Goal: Use online tool/utility: Utilize a website feature to perform a specific function

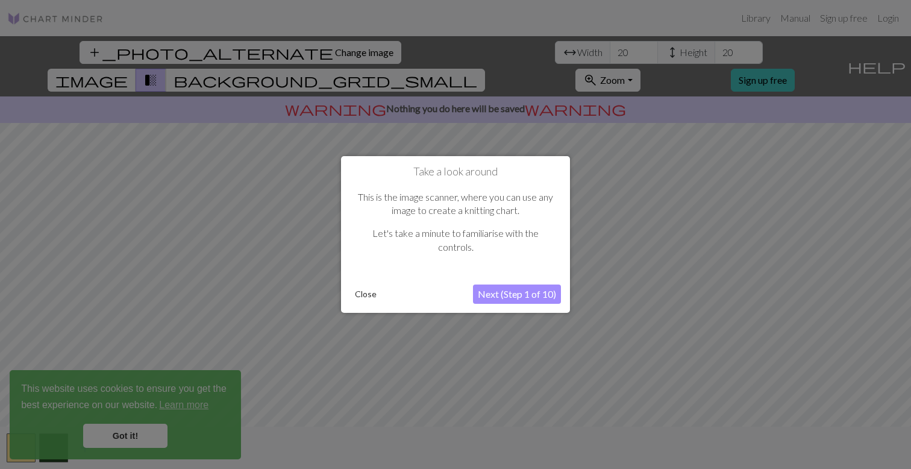
click at [503, 292] on button "Next (Step 1 of 10)" at bounding box center [517, 293] width 88 height 19
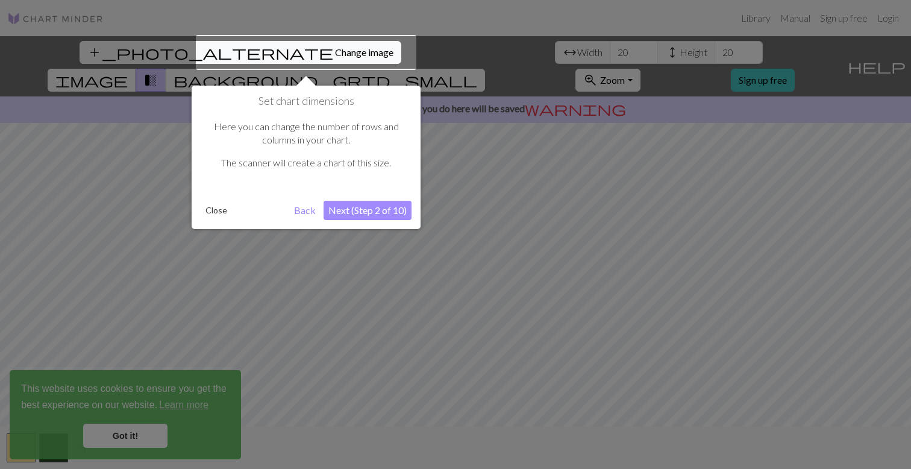
click at [401, 213] on button "Next (Step 2 of 10)" at bounding box center [368, 210] width 88 height 19
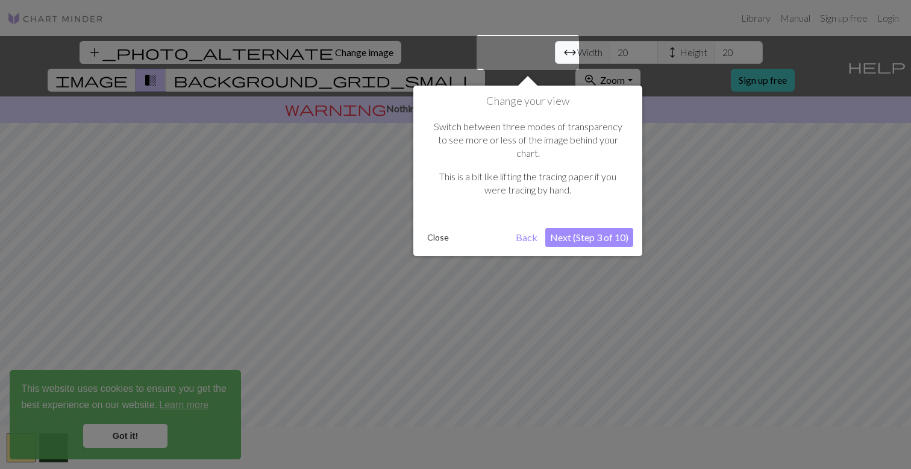
click at [563, 228] on button "Next (Step 3 of 10)" at bounding box center [589, 237] width 88 height 19
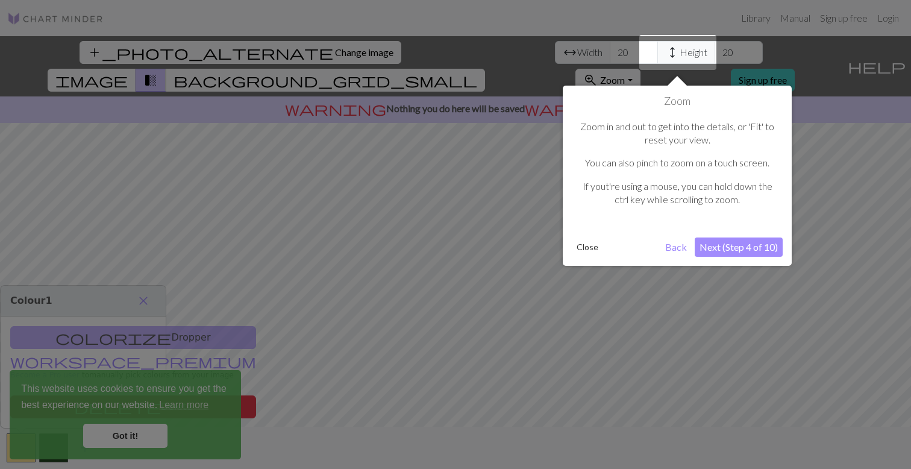
click at [707, 243] on button "Next (Step 4 of 10)" at bounding box center [739, 246] width 88 height 19
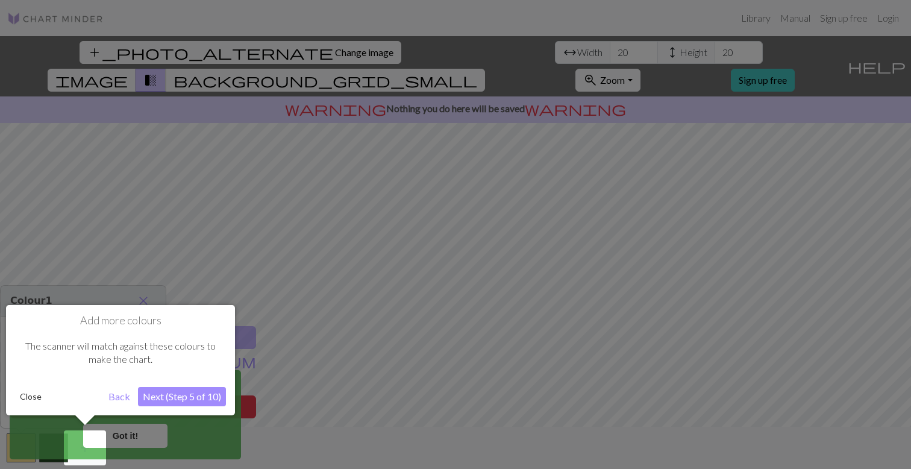
click at [167, 401] on button "Next (Step 5 of 10)" at bounding box center [182, 396] width 88 height 19
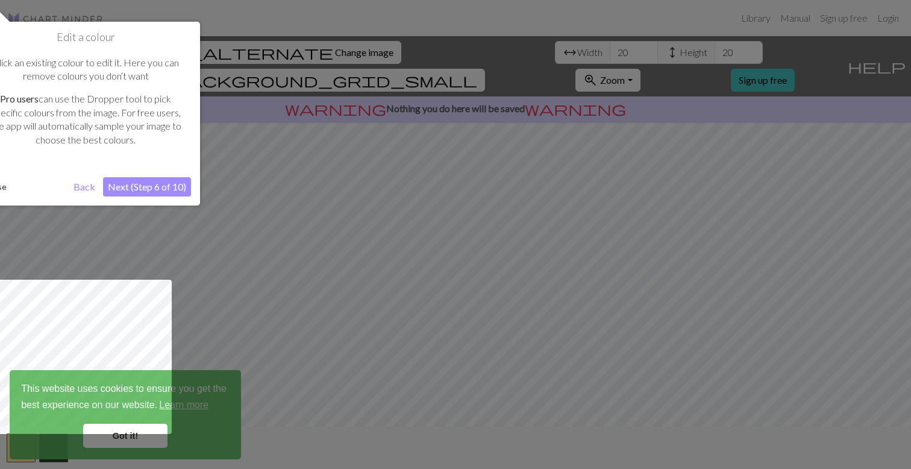
drag, startPoint x: 120, startPoint y: 47, endPoint x: 154, endPoint y: 49, distance: 34.4
click at [156, 48] on div "Click an existing colour to edit it. Here you can remove colours you don‘t want…" at bounding box center [85, 106] width 211 height 124
click at [125, 187] on button "Next (Step 6 of 10)" at bounding box center [147, 186] width 88 height 19
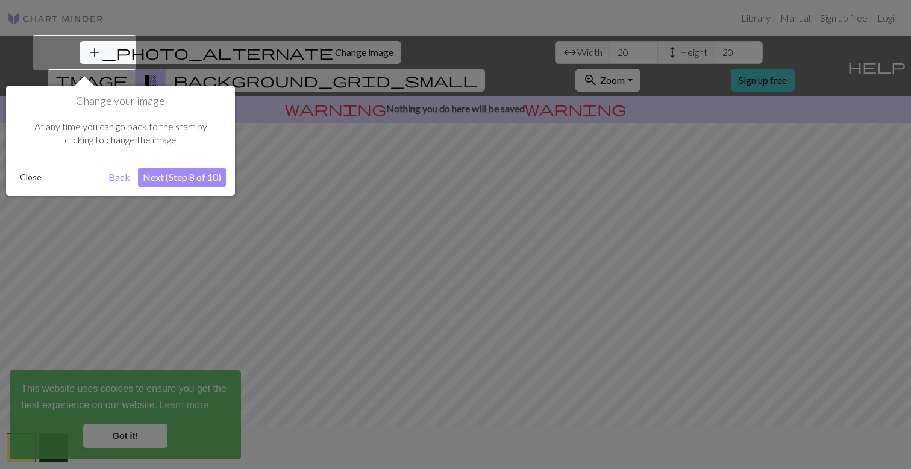
click at [162, 172] on button "Next (Step 8 of 10)" at bounding box center [182, 177] width 88 height 19
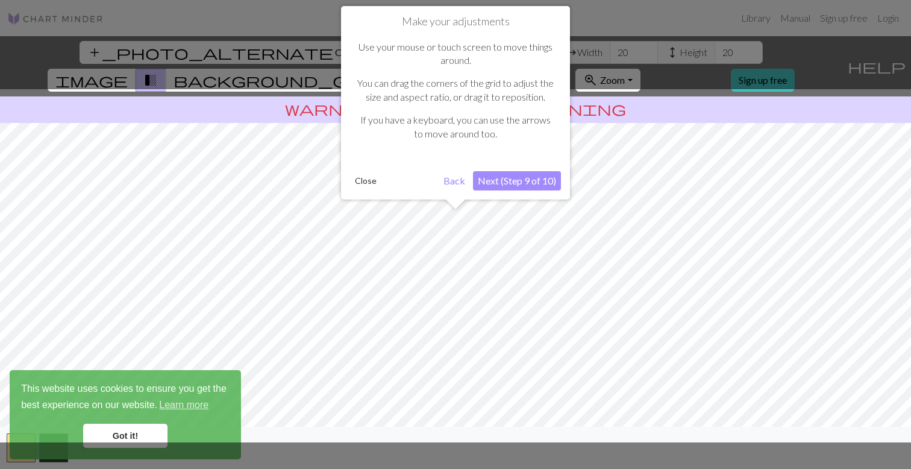
click at [506, 184] on button "Next (Step 9 of 10)" at bounding box center [517, 180] width 88 height 19
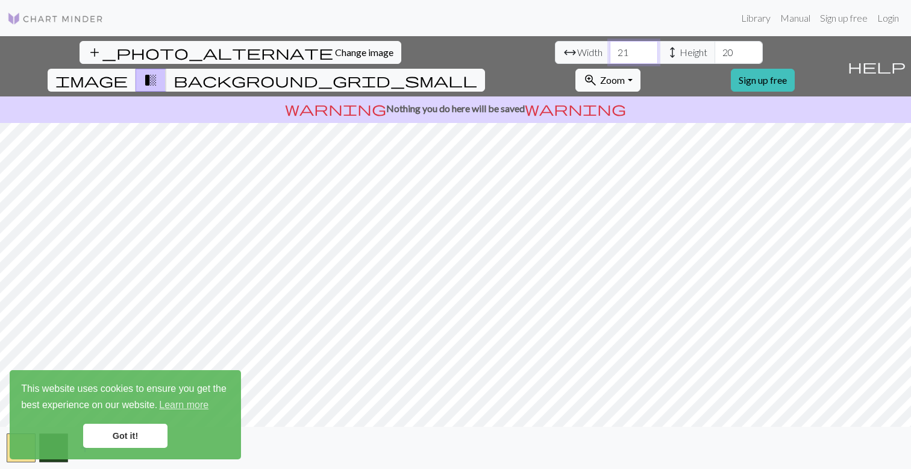
click at [610, 50] on input "21" at bounding box center [634, 52] width 48 height 23
click at [610, 50] on input "22" at bounding box center [634, 52] width 48 height 23
click at [610, 50] on input "23" at bounding box center [634, 52] width 48 height 23
click at [610, 50] on input "24" at bounding box center [634, 52] width 48 height 23
click at [610, 50] on input "25" at bounding box center [634, 52] width 48 height 23
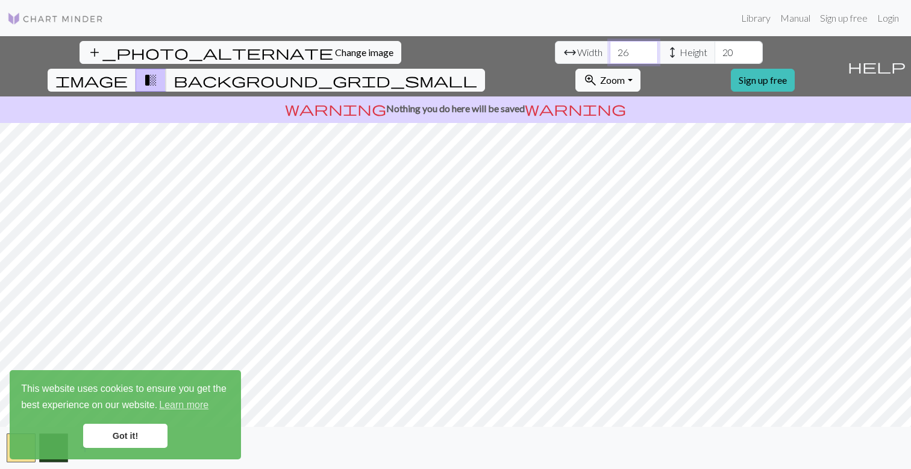
click at [610, 50] on input "26" at bounding box center [634, 52] width 48 height 23
click at [610, 50] on input "27" at bounding box center [634, 52] width 48 height 23
click at [610, 50] on input "28" at bounding box center [634, 52] width 48 height 23
click at [610, 50] on input "29" at bounding box center [634, 52] width 48 height 23
click at [610, 50] on input "30" at bounding box center [634, 52] width 48 height 23
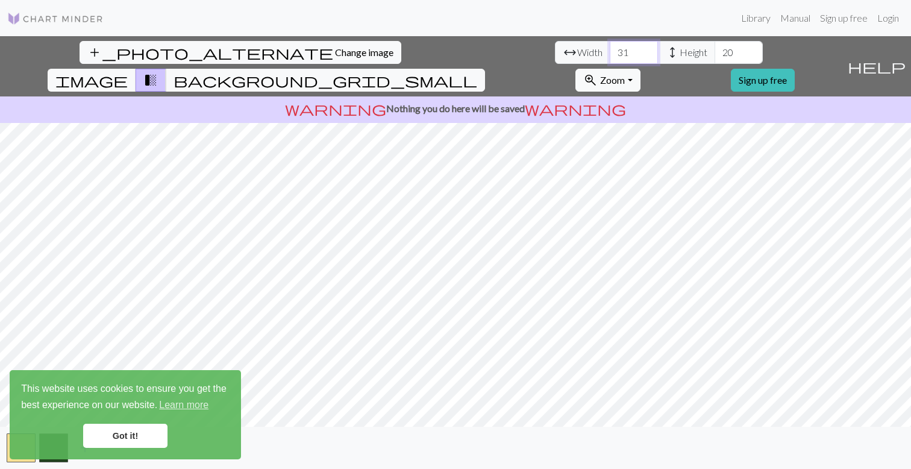
click at [610, 50] on input "31" at bounding box center [634, 52] width 48 height 23
click at [610, 50] on input "32" at bounding box center [634, 52] width 48 height 23
click at [610, 50] on input "33" at bounding box center [634, 52] width 48 height 23
type input "34"
click at [610, 50] on input "34" at bounding box center [634, 52] width 48 height 23
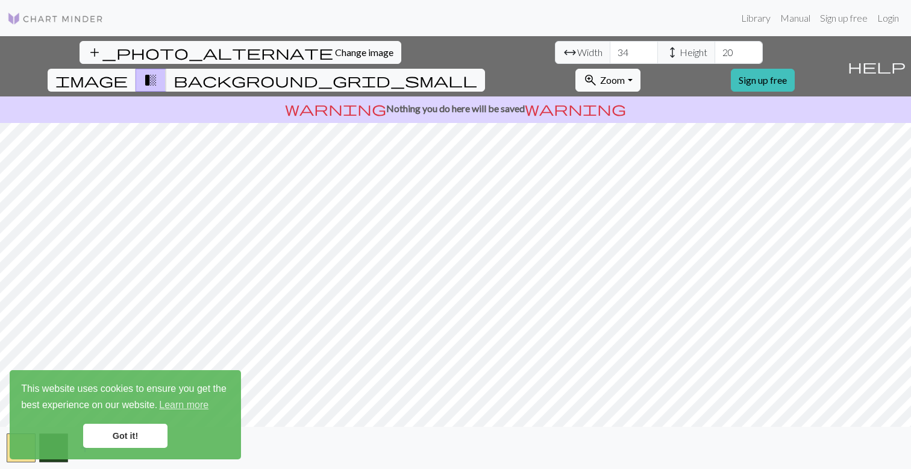
click at [132, 435] on link "Got it!" at bounding box center [125, 436] width 84 height 24
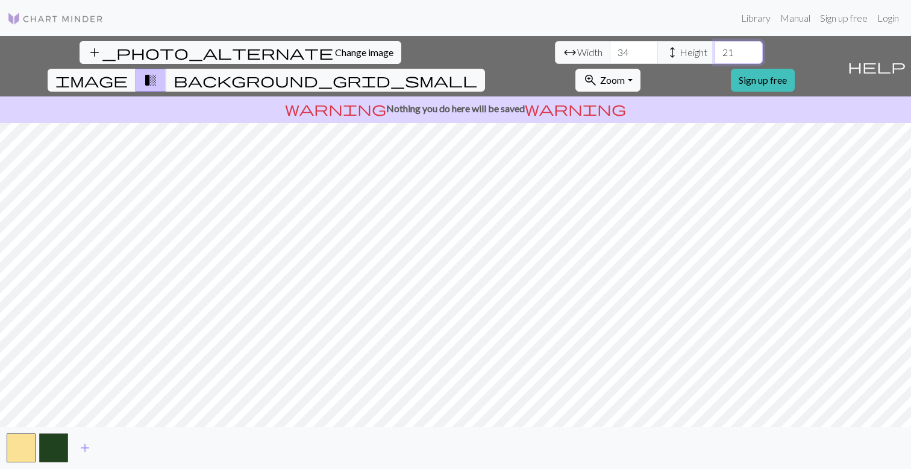
click at [715, 51] on input "21" at bounding box center [739, 52] width 48 height 23
click at [715, 51] on input "22" at bounding box center [739, 52] width 48 height 23
click at [715, 51] on input "66" at bounding box center [739, 52] width 48 height 23
type input "125"
click at [715, 51] on input "125" at bounding box center [739, 52] width 48 height 23
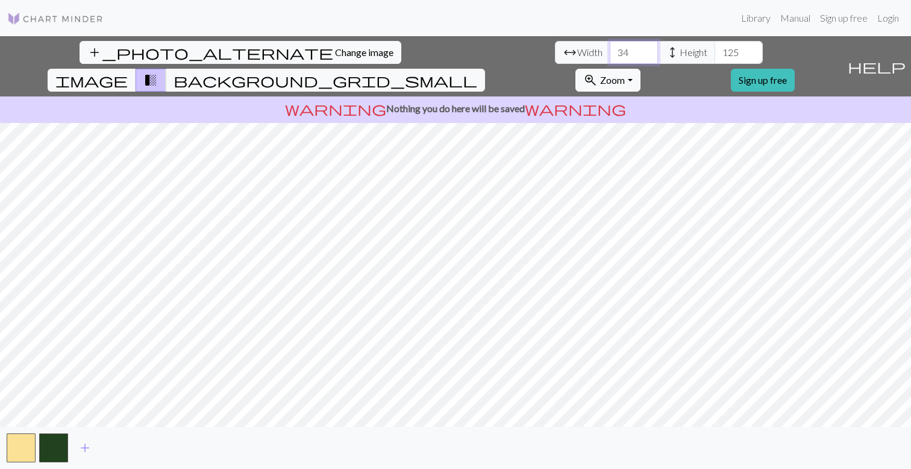
drag, startPoint x: 277, startPoint y: 52, endPoint x: 241, endPoint y: 54, distance: 36.2
click at [555, 54] on div "arrow_range Width 34 height Height 125" at bounding box center [659, 52] width 208 height 23
type input "100"
click at [86, 447] on span "add" at bounding box center [85, 447] width 14 height 17
click at [118, 450] on span "add" at bounding box center [117, 447] width 14 height 17
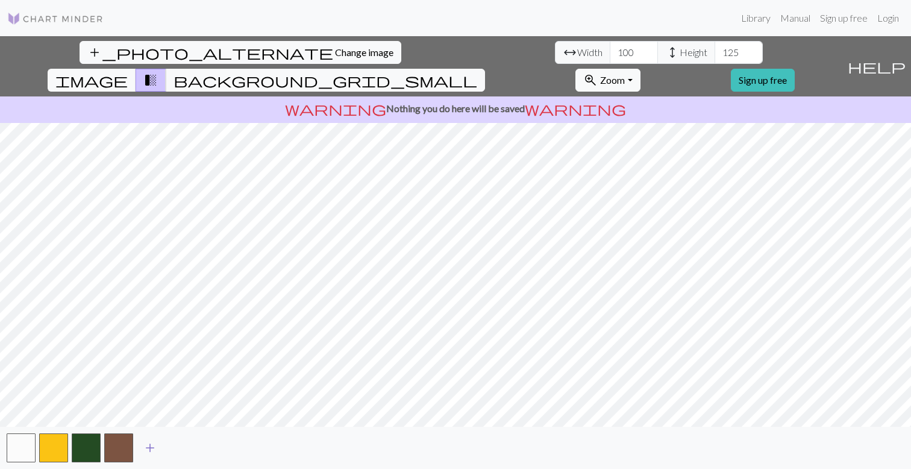
click at [149, 448] on span "add" at bounding box center [150, 447] width 14 height 17
click at [179, 449] on span "add" at bounding box center [182, 447] width 14 height 17
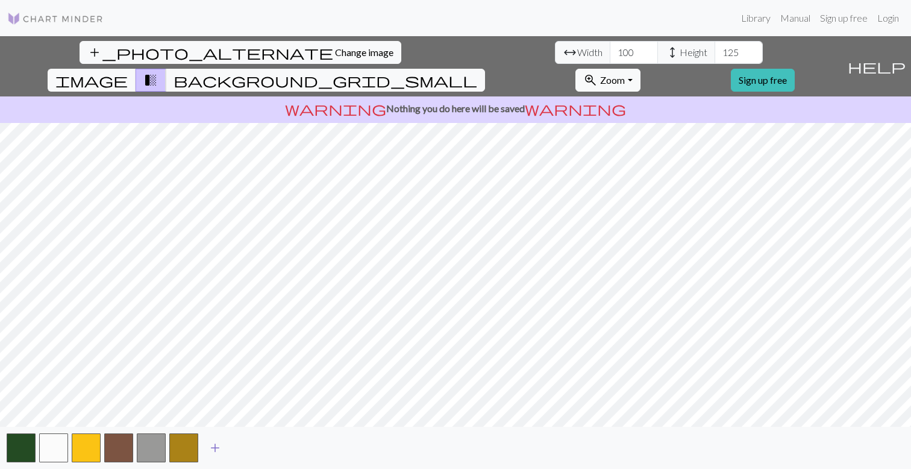
click at [208, 450] on span "add" at bounding box center [215, 447] width 14 height 17
click at [221, 460] on button "button" at bounding box center [216, 447] width 29 height 29
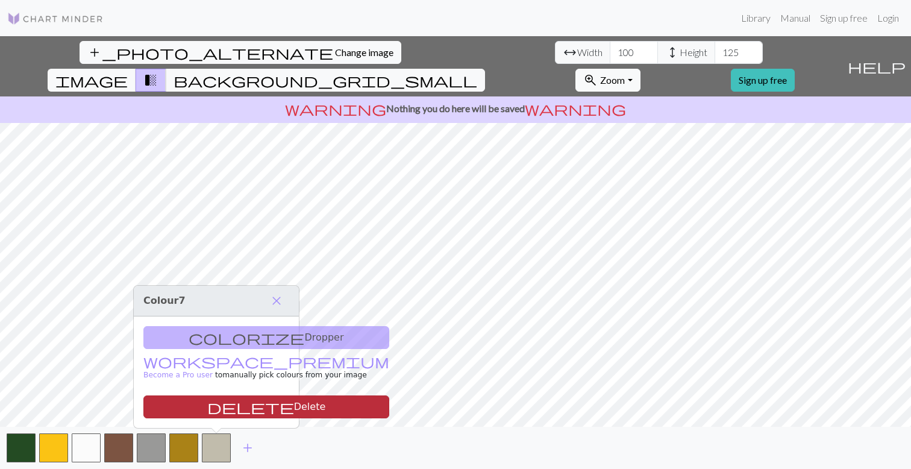
click at [222, 405] on button "delete Delete" at bounding box center [266, 406] width 246 height 23
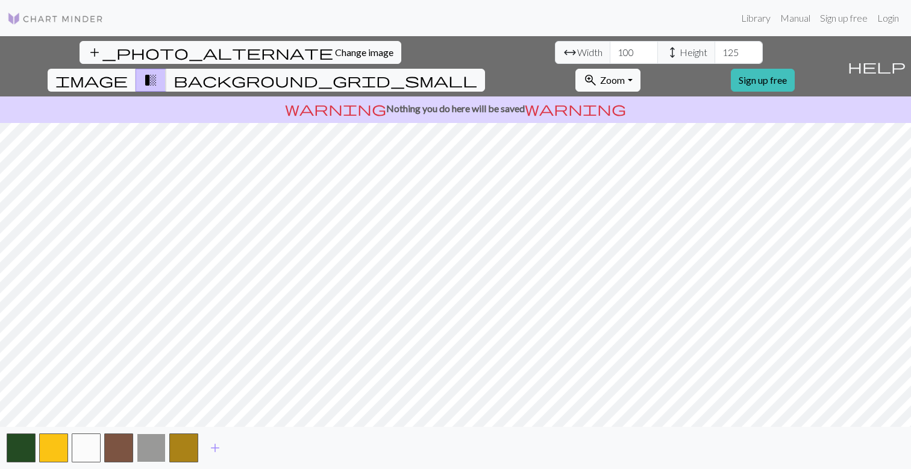
click at [159, 458] on button "button" at bounding box center [151, 447] width 29 height 29
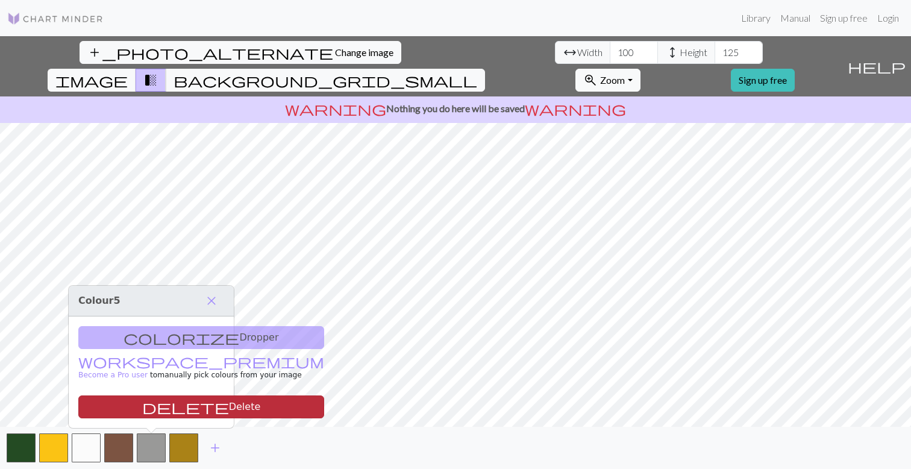
click at [178, 403] on button "delete Delete" at bounding box center [201, 406] width 246 height 23
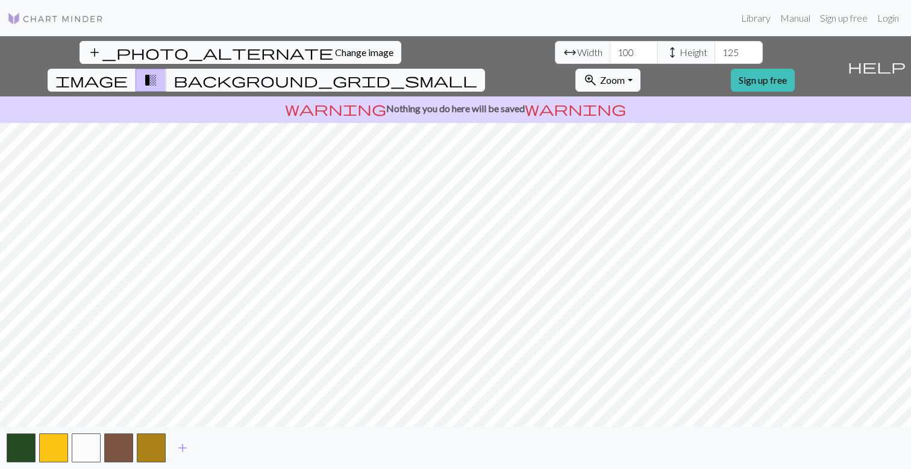
click at [455, 429] on div "add_photo_alternate Change image arrow_range Width 100 height Height 125 image …" at bounding box center [455, 252] width 911 height 433
click at [22, 447] on button "button" at bounding box center [21, 447] width 29 height 29
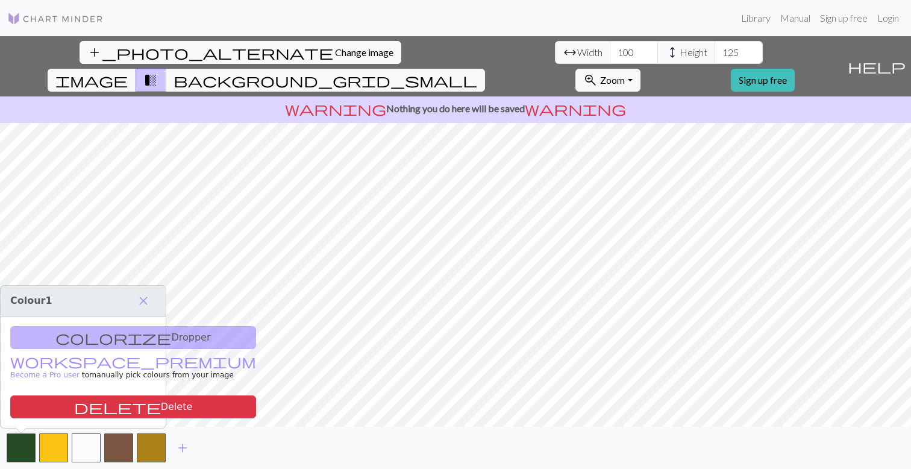
click at [128, 333] on div "colorize Dropper workspace_premium Become a Pro user to manually pick colours f…" at bounding box center [83, 372] width 165 height 112
click at [113, 342] on div "colorize Dropper workspace_premium Become a Pro user to manually pick colours f…" at bounding box center [83, 372] width 165 height 112
click at [150, 301] on span "close" at bounding box center [143, 300] width 14 height 17
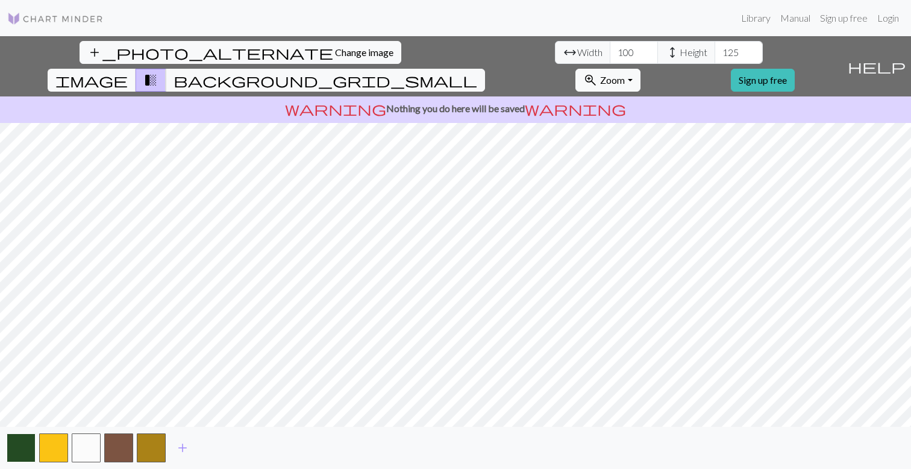
click at [26, 451] on button "button" at bounding box center [21, 447] width 29 height 29
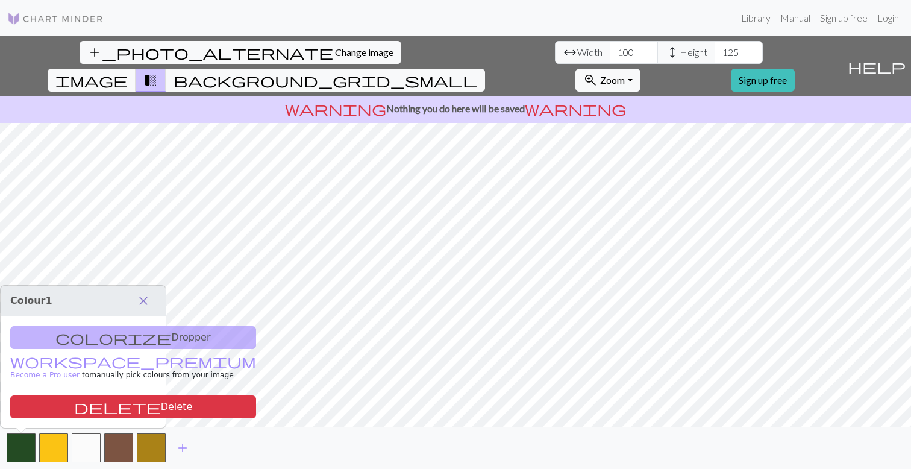
click at [145, 297] on span "close" at bounding box center [143, 300] width 14 height 17
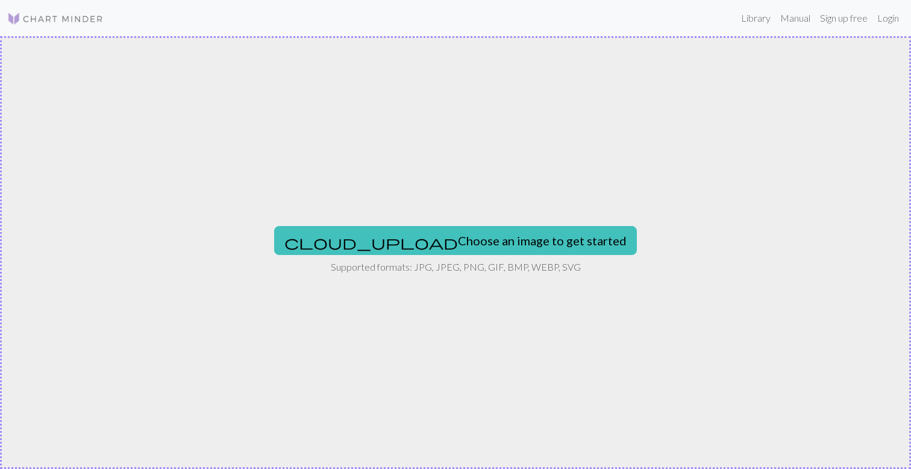
click at [510, 256] on div "cloud_upload Choose an image to get started Supported formats: JPG, JPEG, PNG, …" at bounding box center [455, 252] width 911 height 433
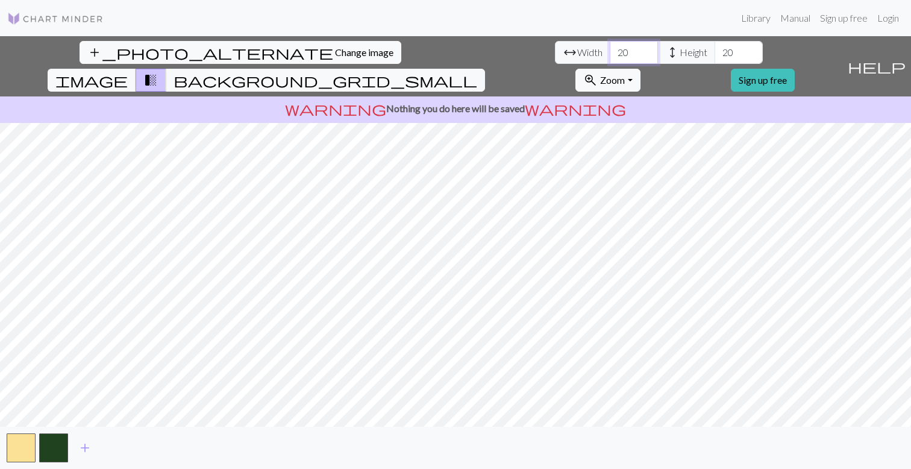
drag, startPoint x: 275, startPoint y: 52, endPoint x: 259, endPoint y: 52, distance: 16.3
click at [610, 52] on input "20" at bounding box center [634, 52] width 48 height 23
type input "50"
click at [715, 57] on input "20" at bounding box center [739, 52] width 48 height 23
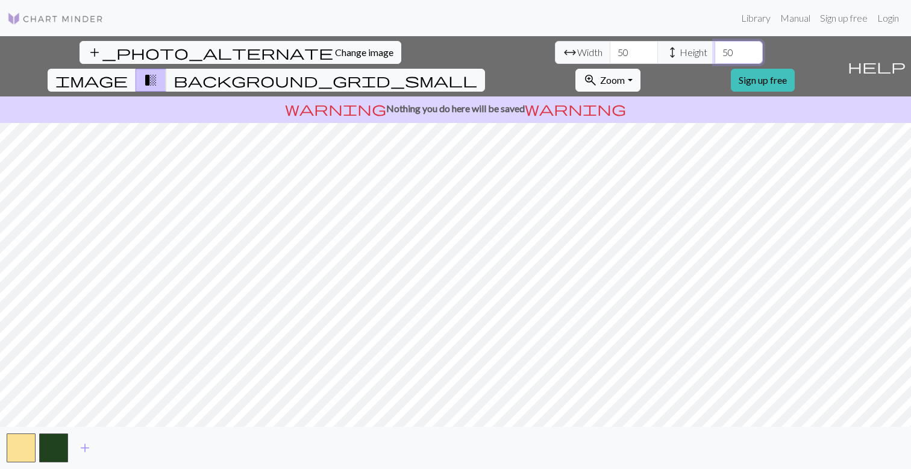
type input "50"
click at [625, 74] on span "Zoom" at bounding box center [612, 79] width 25 height 11
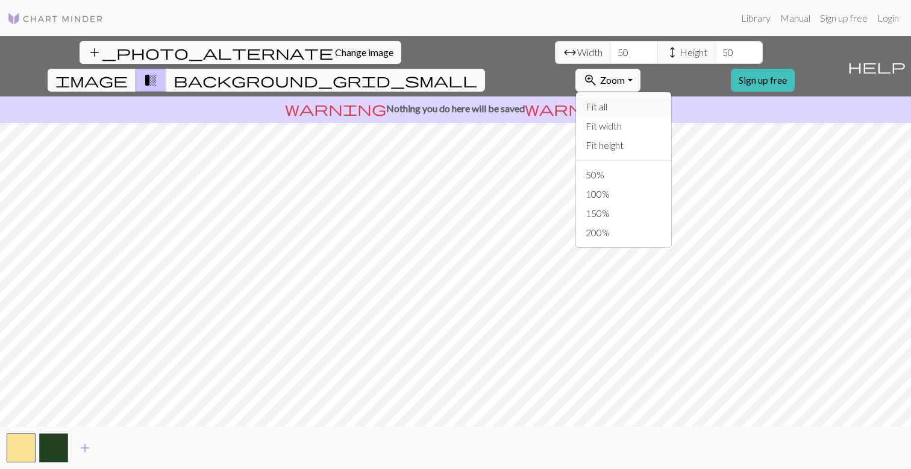
click at [671, 97] on button "Fit all" at bounding box center [623, 106] width 95 height 19
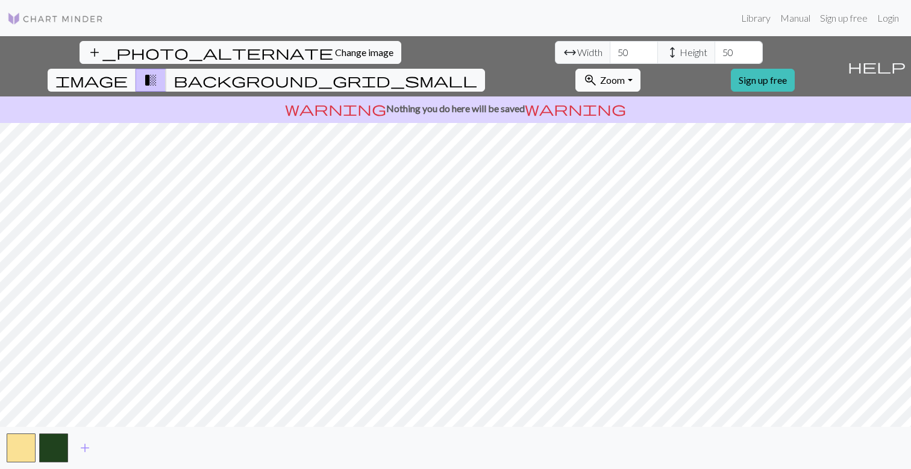
click at [640, 69] on button "zoom_in Zoom Zoom" at bounding box center [608, 80] width 64 height 23
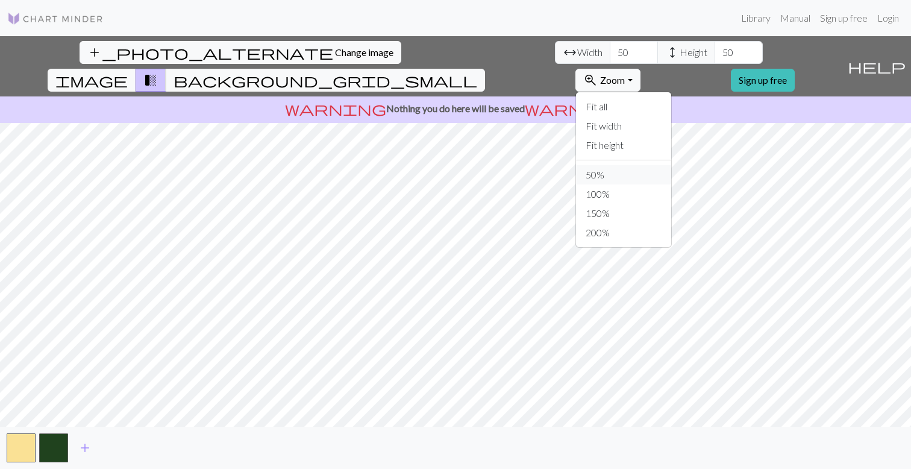
click at [671, 165] on button "50%" at bounding box center [623, 174] width 95 height 19
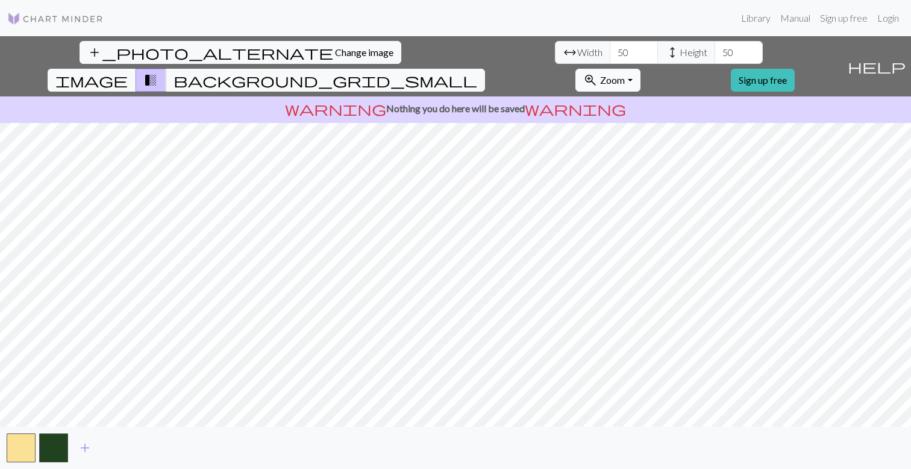
click at [640, 69] on button "zoom_in Zoom Zoom" at bounding box center [608, 80] width 64 height 23
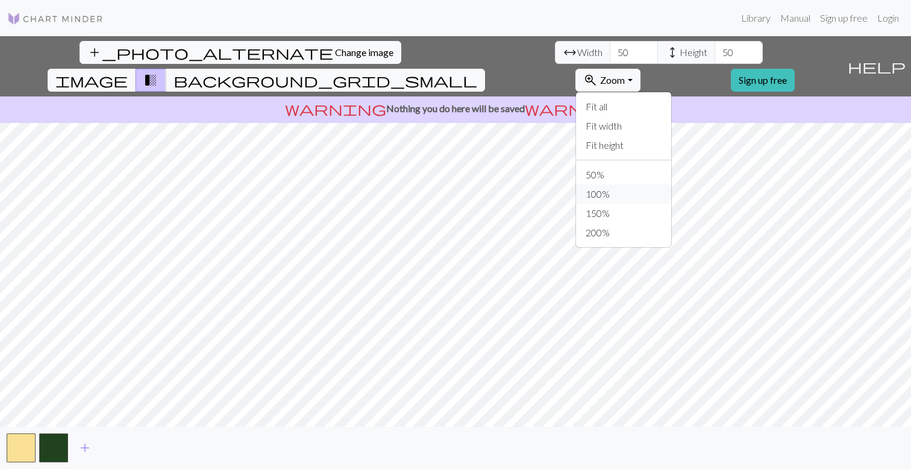
click at [671, 184] on button "100%" at bounding box center [623, 193] width 95 height 19
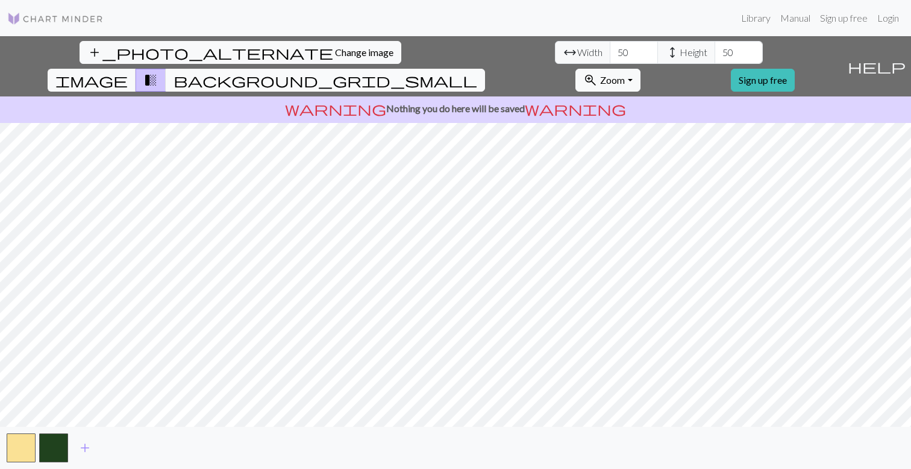
click at [477, 72] on span "background_grid_small" at bounding box center [326, 80] width 304 height 17
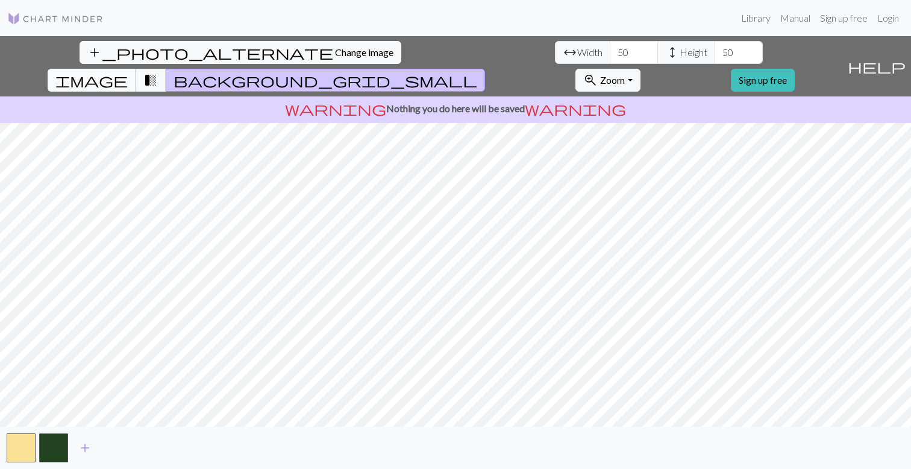
click at [128, 72] on span "image" at bounding box center [91, 80] width 72 height 17
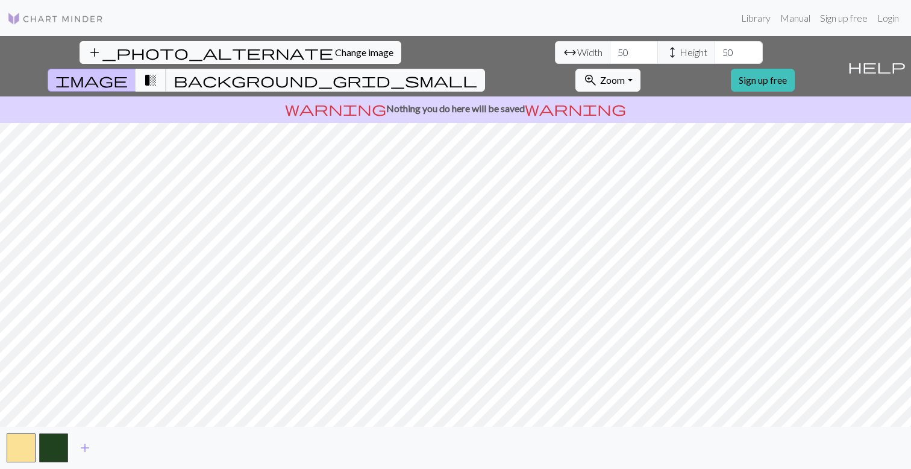
click at [166, 69] on button "transition_fade" at bounding box center [151, 80] width 31 height 23
click at [477, 72] on span "background_grid_small" at bounding box center [326, 80] width 304 height 17
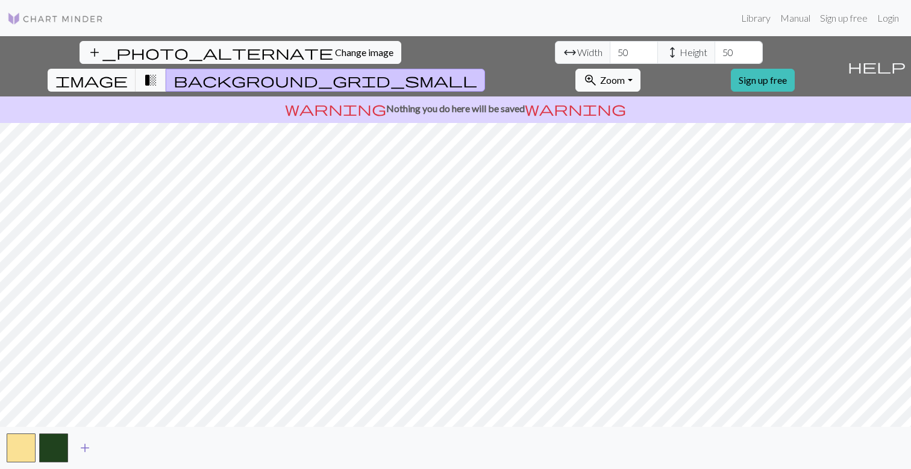
click at [83, 445] on span "add" at bounding box center [85, 447] width 14 height 17
click at [83, 445] on button "button" at bounding box center [86, 447] width 29 height 29
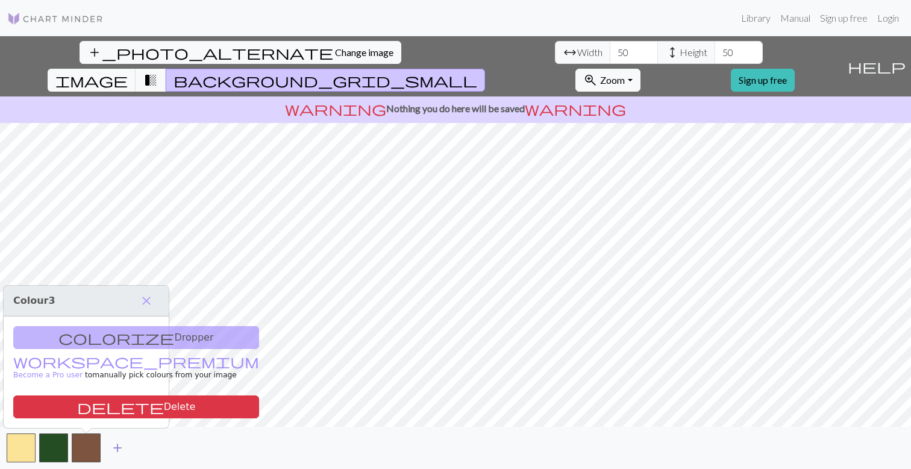
click at [119, 452] on span "add" at bounding box center [117, 447] width 14 height 17
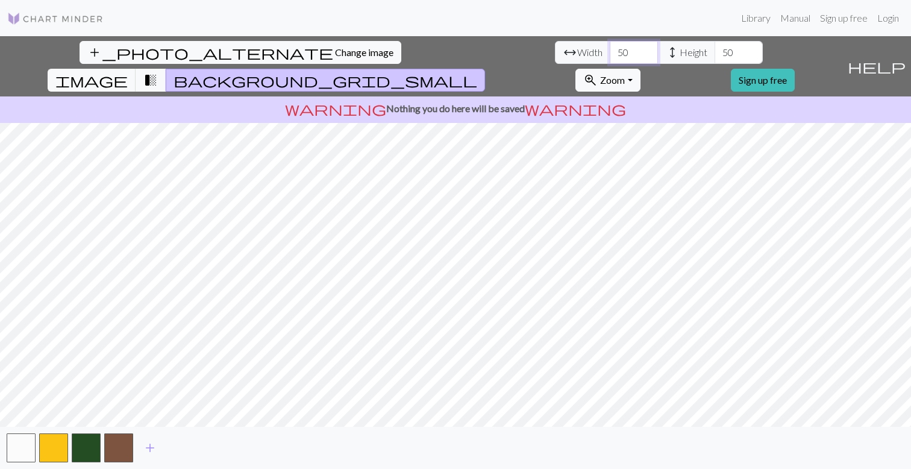
drag, startPoint x: 281, startPoint y: 53, endPoint x: 236, endPoint y: 61, distance: 45.9
click at [555, 61] on div "arrow_range Width 50 height Height 50" at bounding box center [659, 52] width 208 height 23
click at [610, 51] on input "50" at bounding box center [634, 52] width 48 height 23
type input "20"
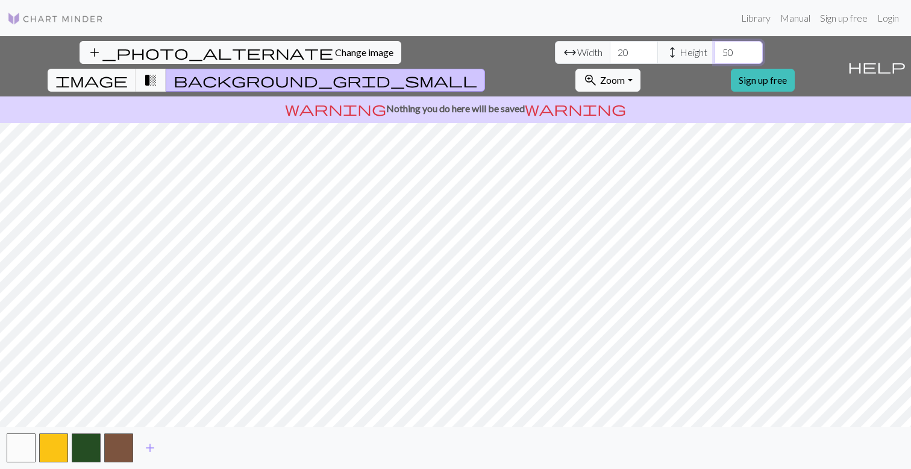
click at [715, 49] on input "50" at bounding box center [739, 52] width 48 height 23
type input "30"
